Goal: Find specific fact: Find specific fact

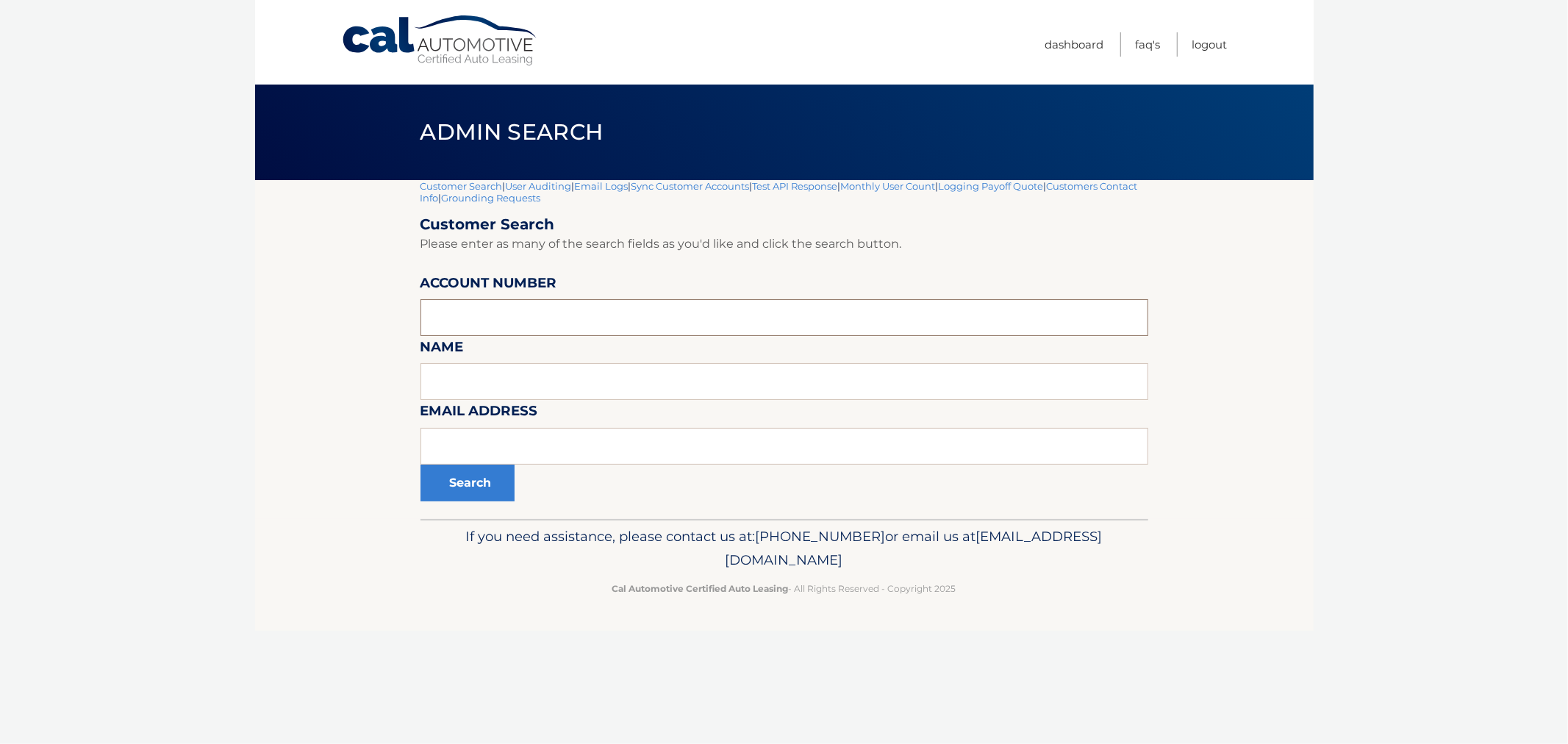
click at [576, 325] on input "text" at bounding box center [784, 318] width 728 height 37
drag, startPoint x: 527, startPoint y: 449, endPoint x: 538, endPoint y: 454, distance: 12.1
click at [527, 449] on input "text" at bounding box center [784, 446] width 728 height 37
paste input "[EMAIL_ADDRESS][DOMAIN_NAME]"
type input "[EMAIL_ADDRESS][DOMAIN_NAME]"
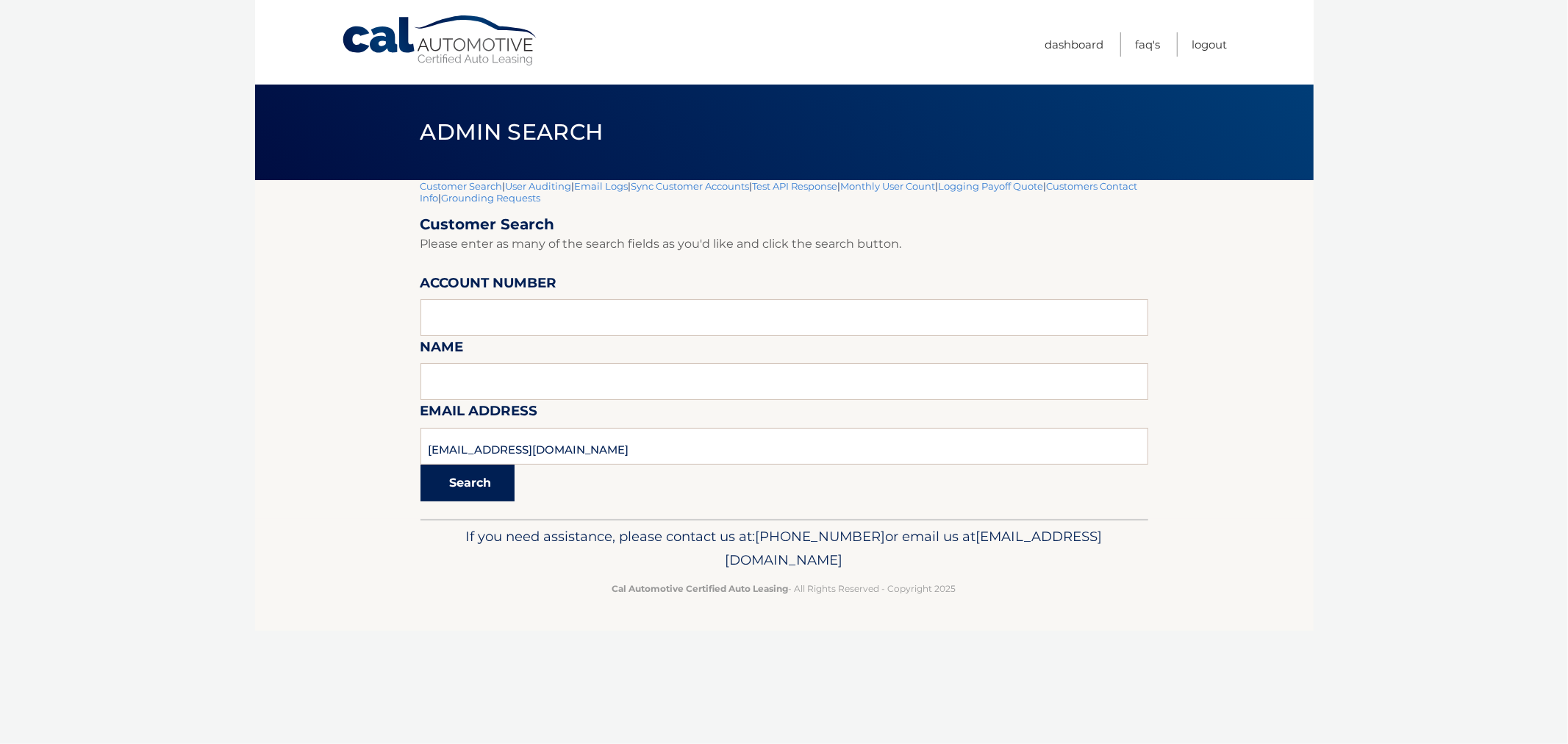
click at [480, 488] on button "Search" at bounding box center [467, 483] width 94 height 37
click at [576, 452] on input "text" at bounding box center [784, 446] width 728 height 37
paste input "[EMAIL_ADDRESS][DOMAIN_NAME]"
type input "[EMAIL_ADDRESS][DOMAIN_NAME]"
click at [468, 483] on button "Search" at bounding box center [467, 483] width 94 height 37
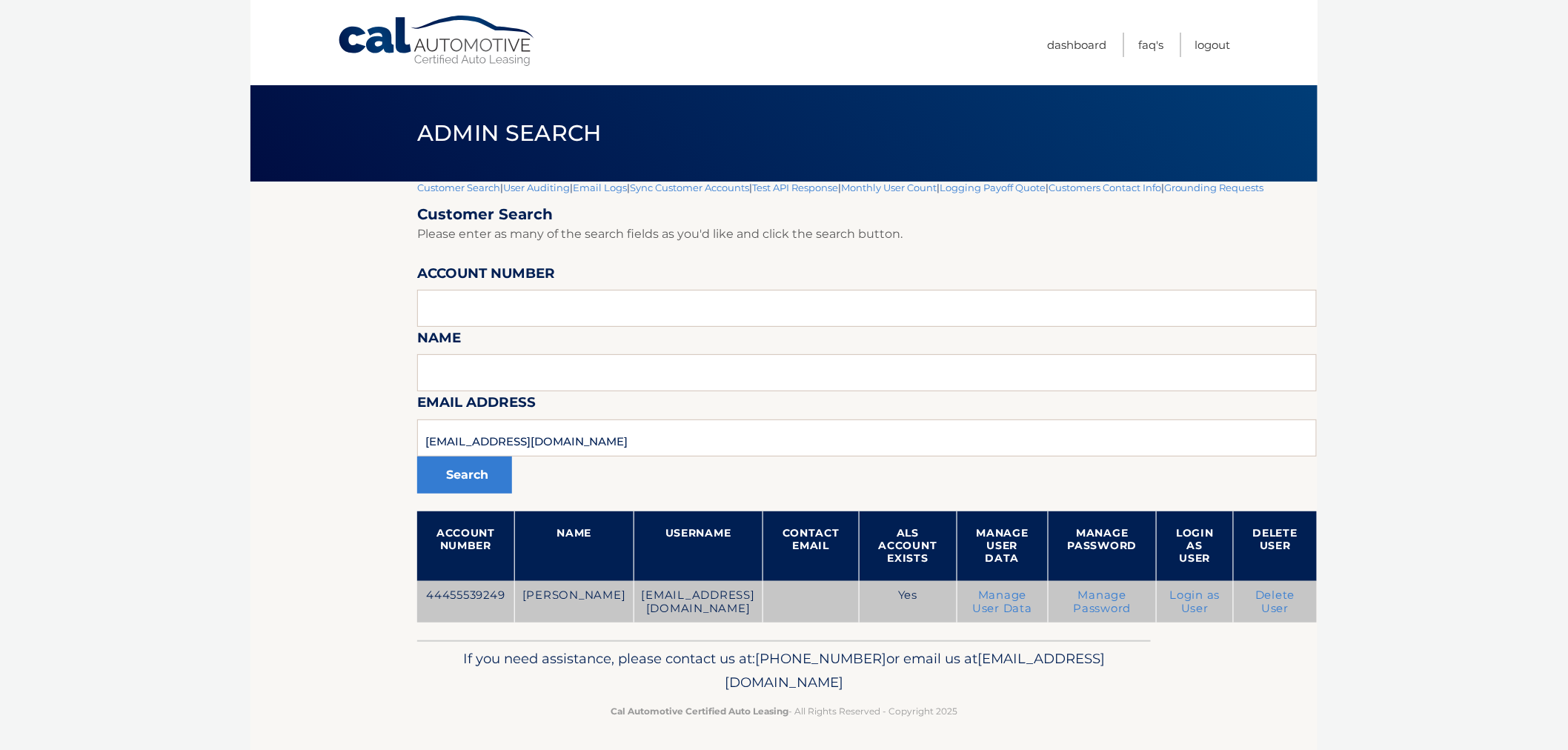
click at [464, 599] on td "44455539249" at bounding box center [465, 602] width 97 height 42
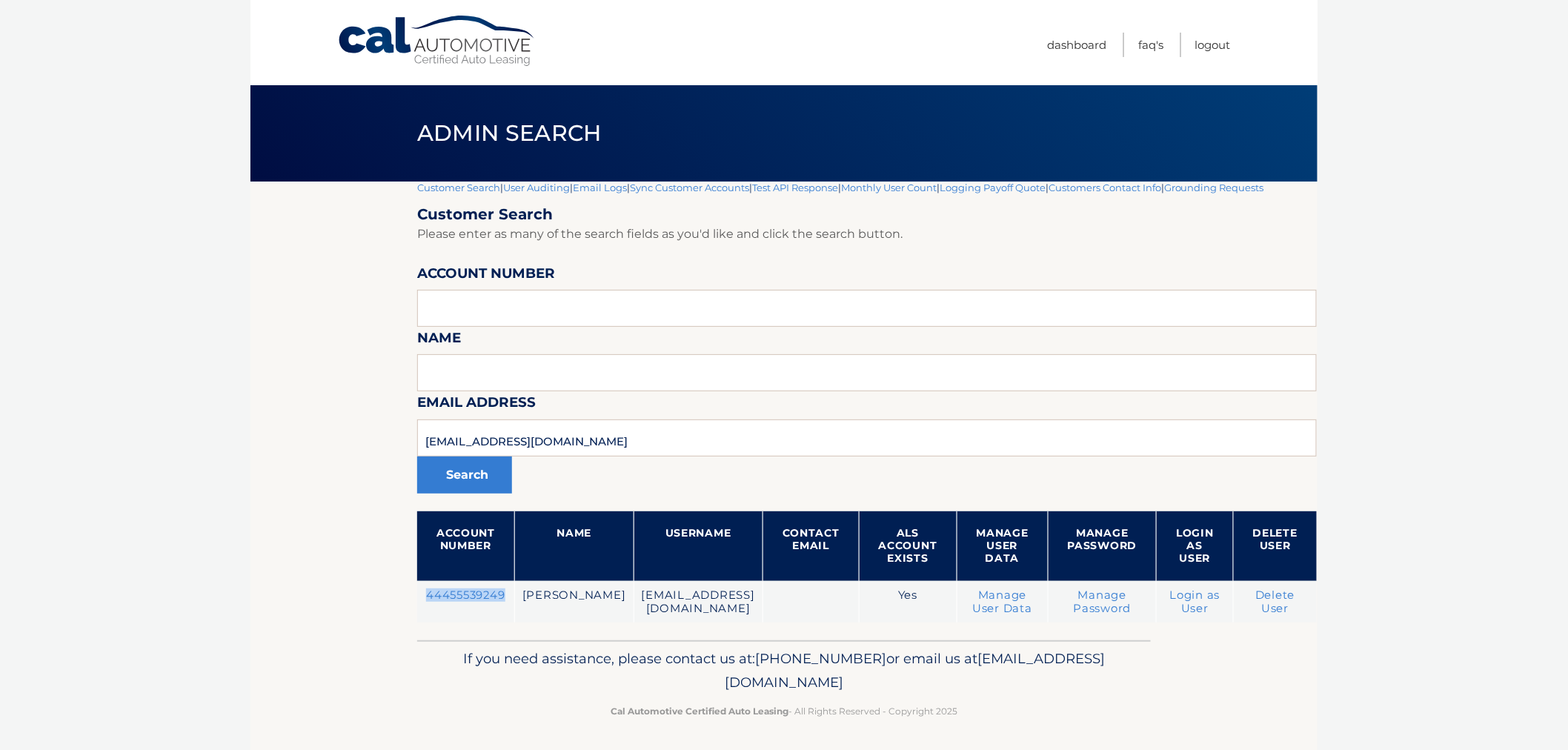
copy td "44455539249"
